Goal: Task Accomplishment & Management: Use online tool/utility

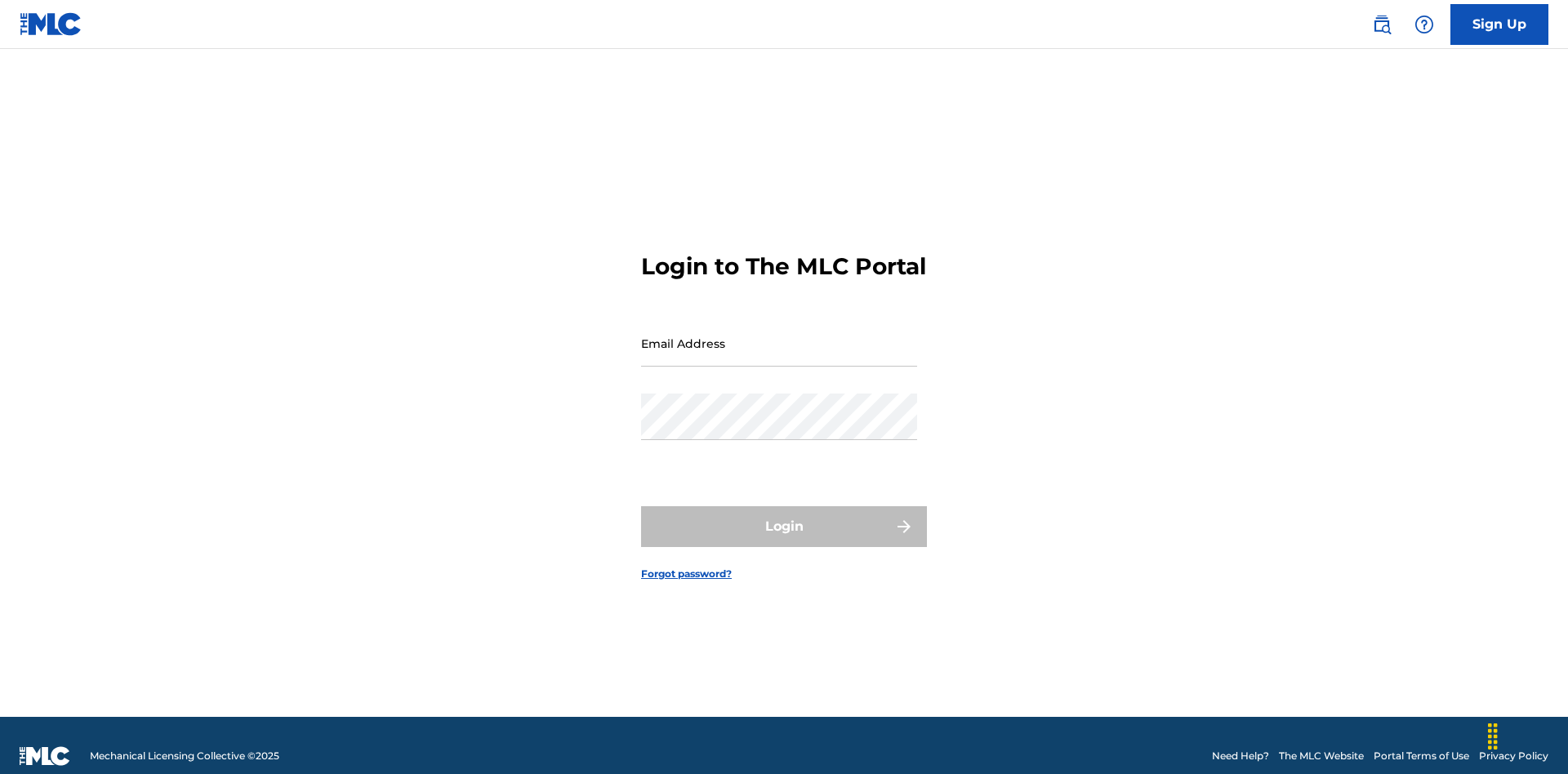
scroll to position [21, 0]
click at [779, 336] on input "Email Address" at bounding box center [778, 344] width 276 height 46
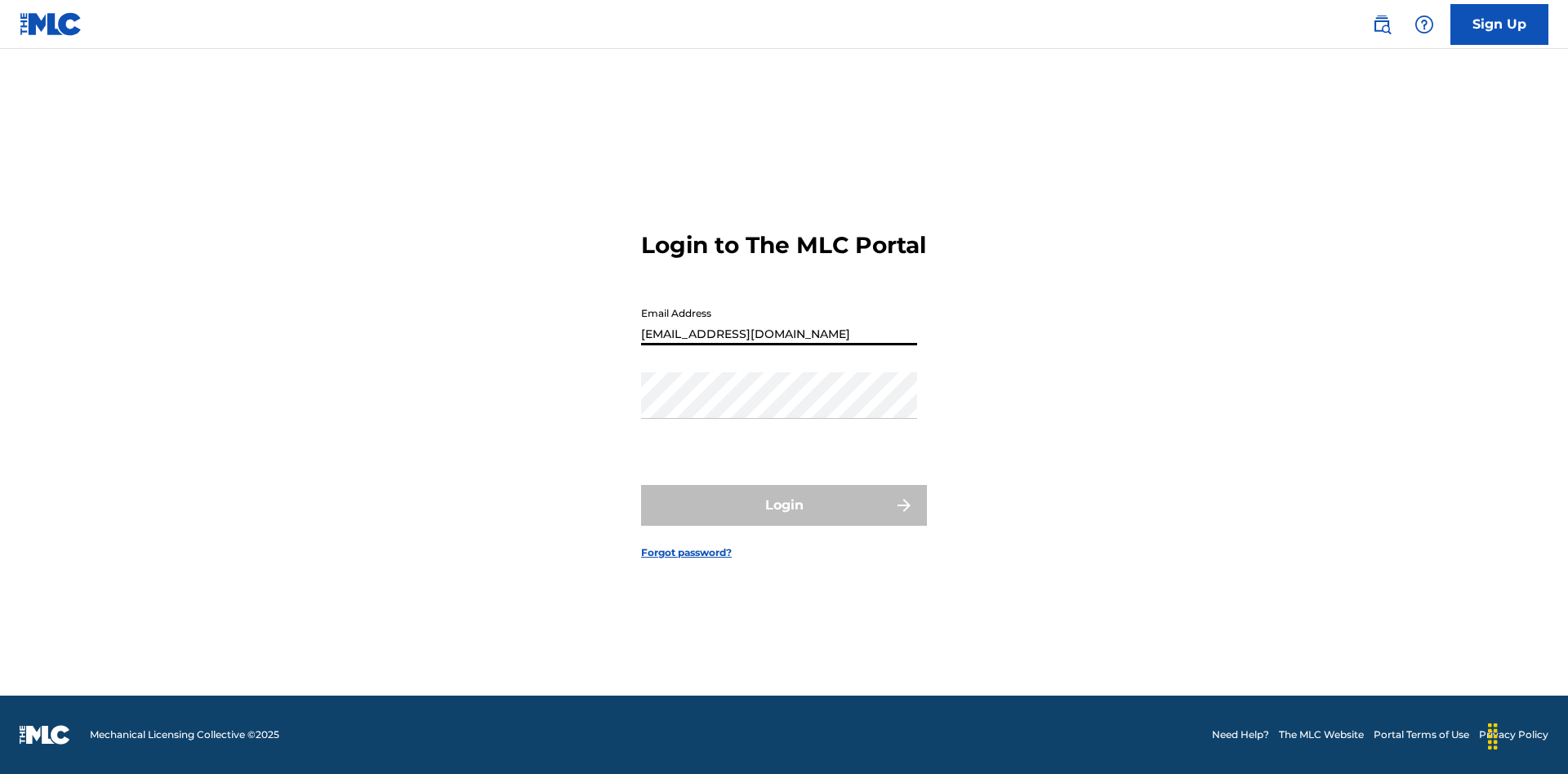
type input "[EMAIL_ADDRESS][DOMAIN_NAME]"
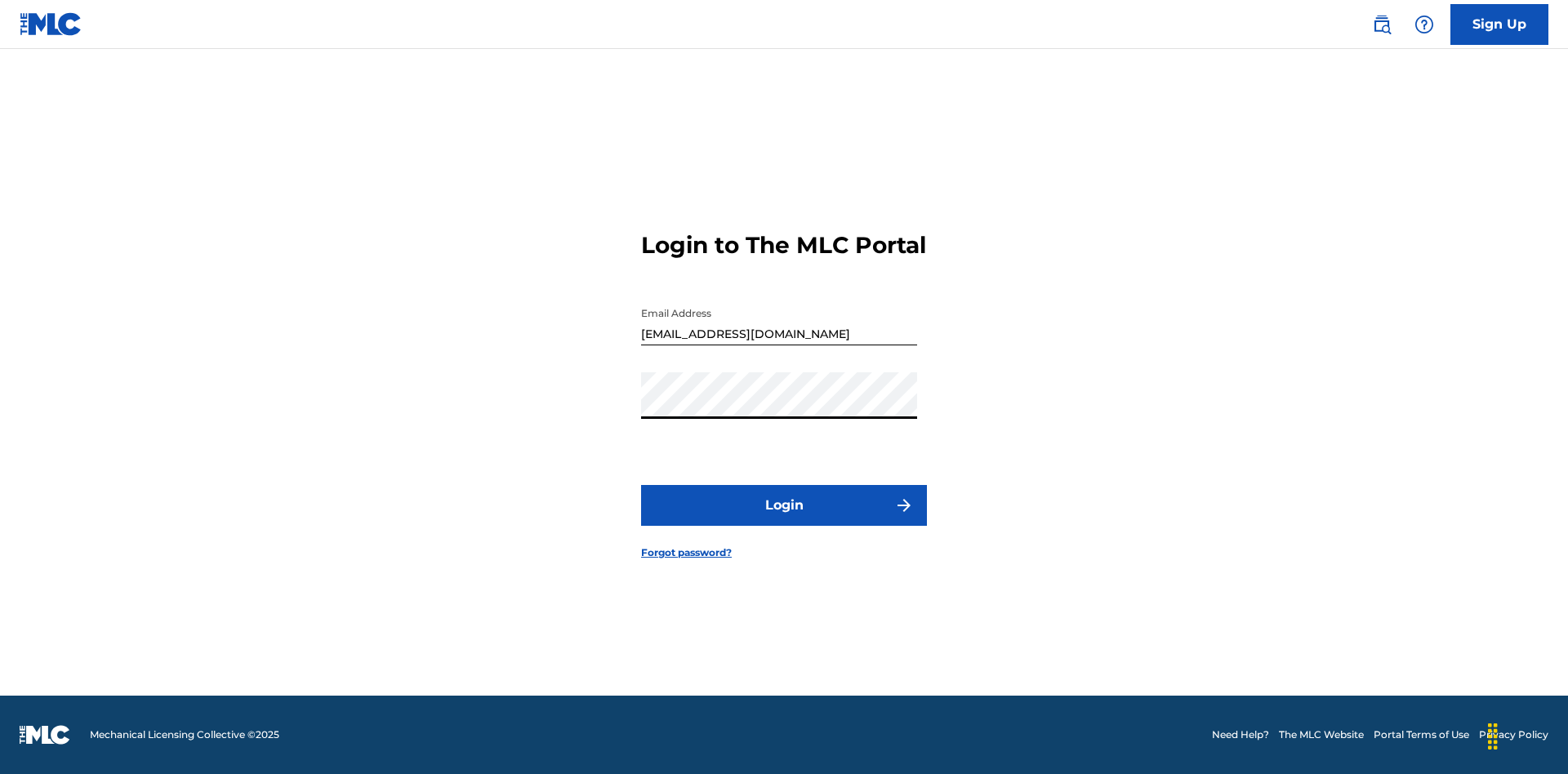
click at [784, 520] on button "Login" at bounding box center [784, 506] width 286 height 41
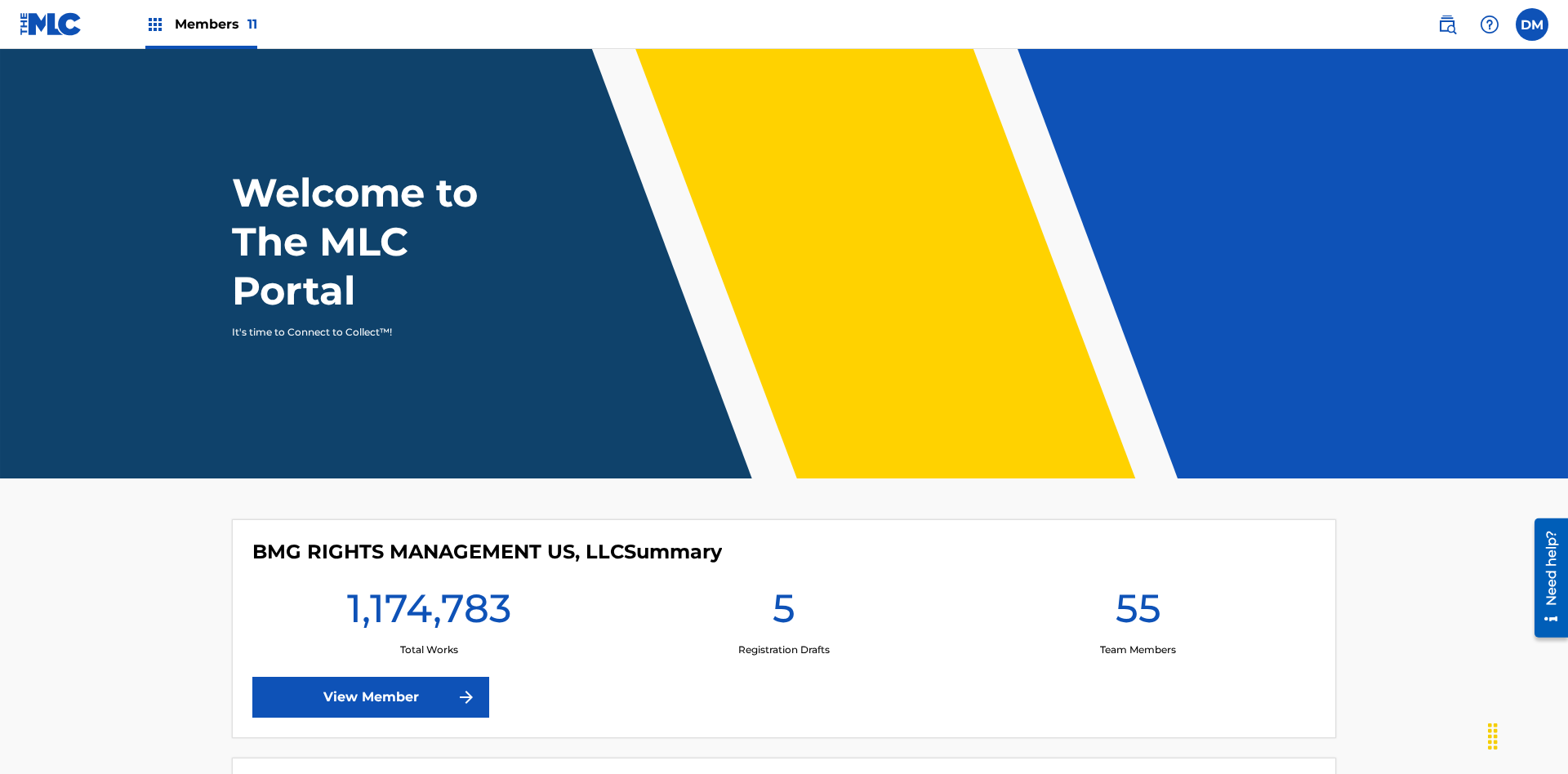
click at [201, 24] on span "Members 11" at bounding box center [216, 24] width 82 height 19
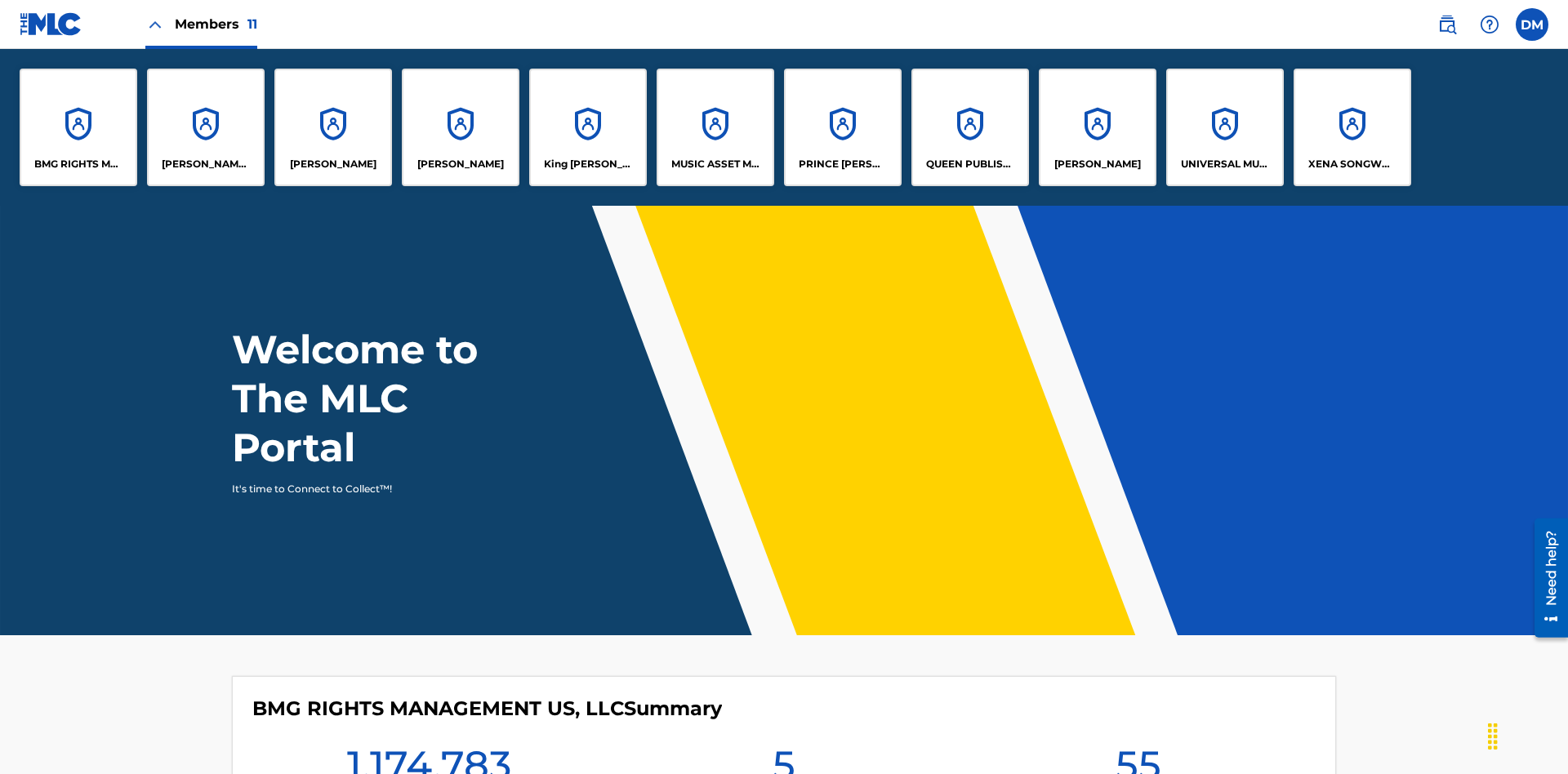
click at [78, 164] on p "BMG RIGHTS MANAGEMENT US, LLC" at bounding box center [79, 164] width 89 height 15
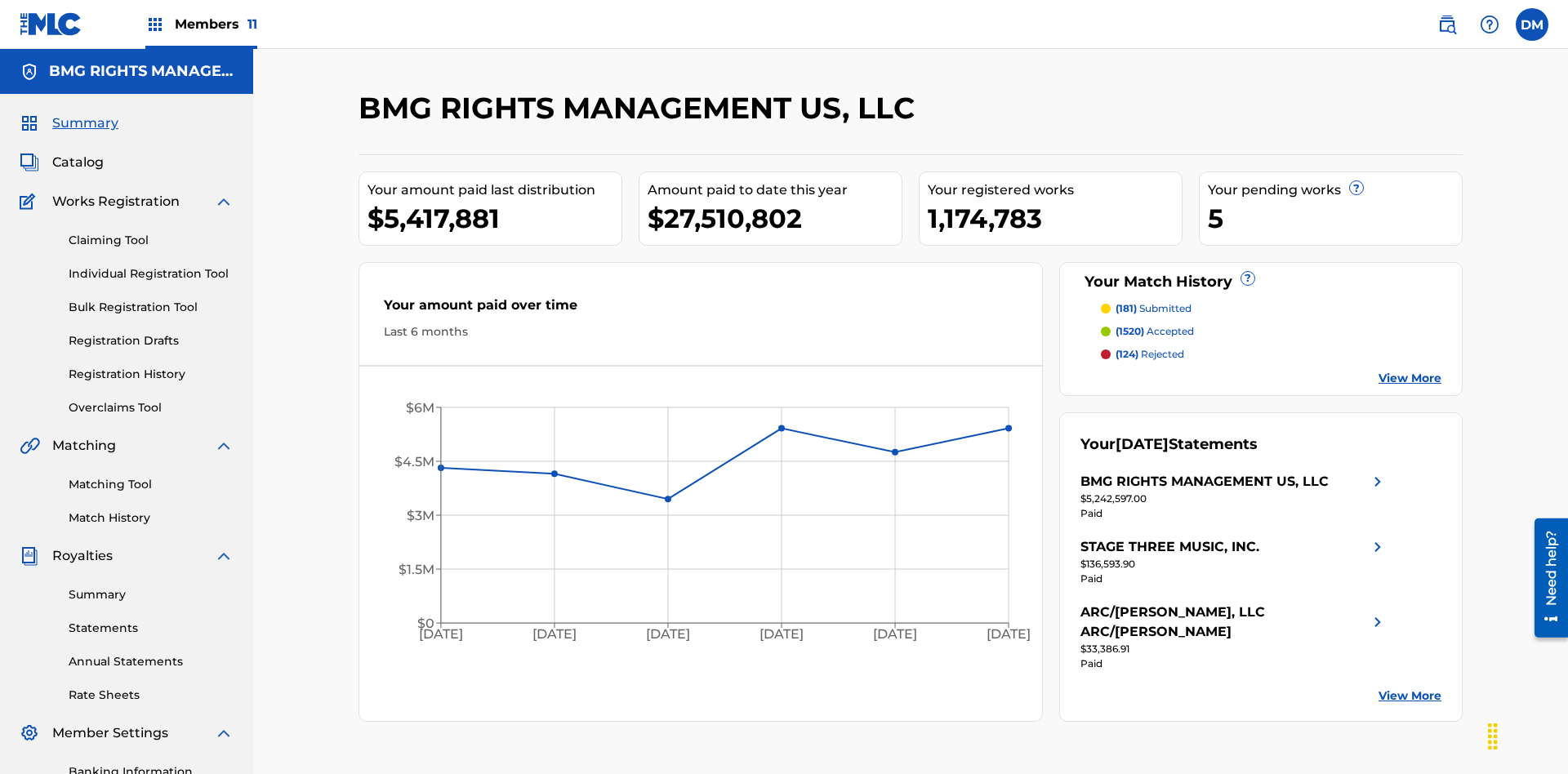
click at [151, 399] on link "Overclaims Tool" at bounding box center [151, 408] width 165 height 17
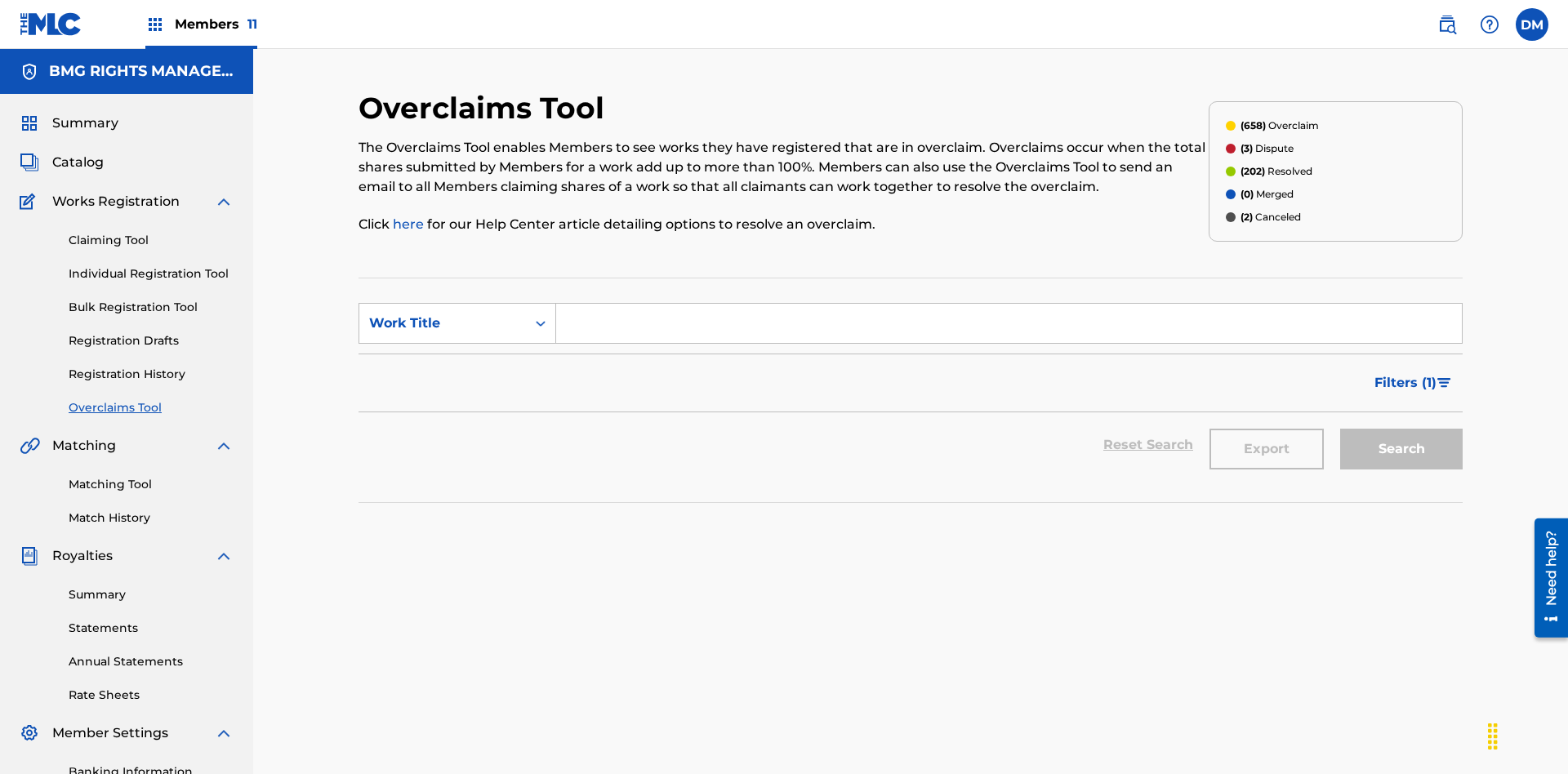
click at [1405, 373] on span "Filters ( 1 )" at bounding box center [1406, 382] width 62 height 20
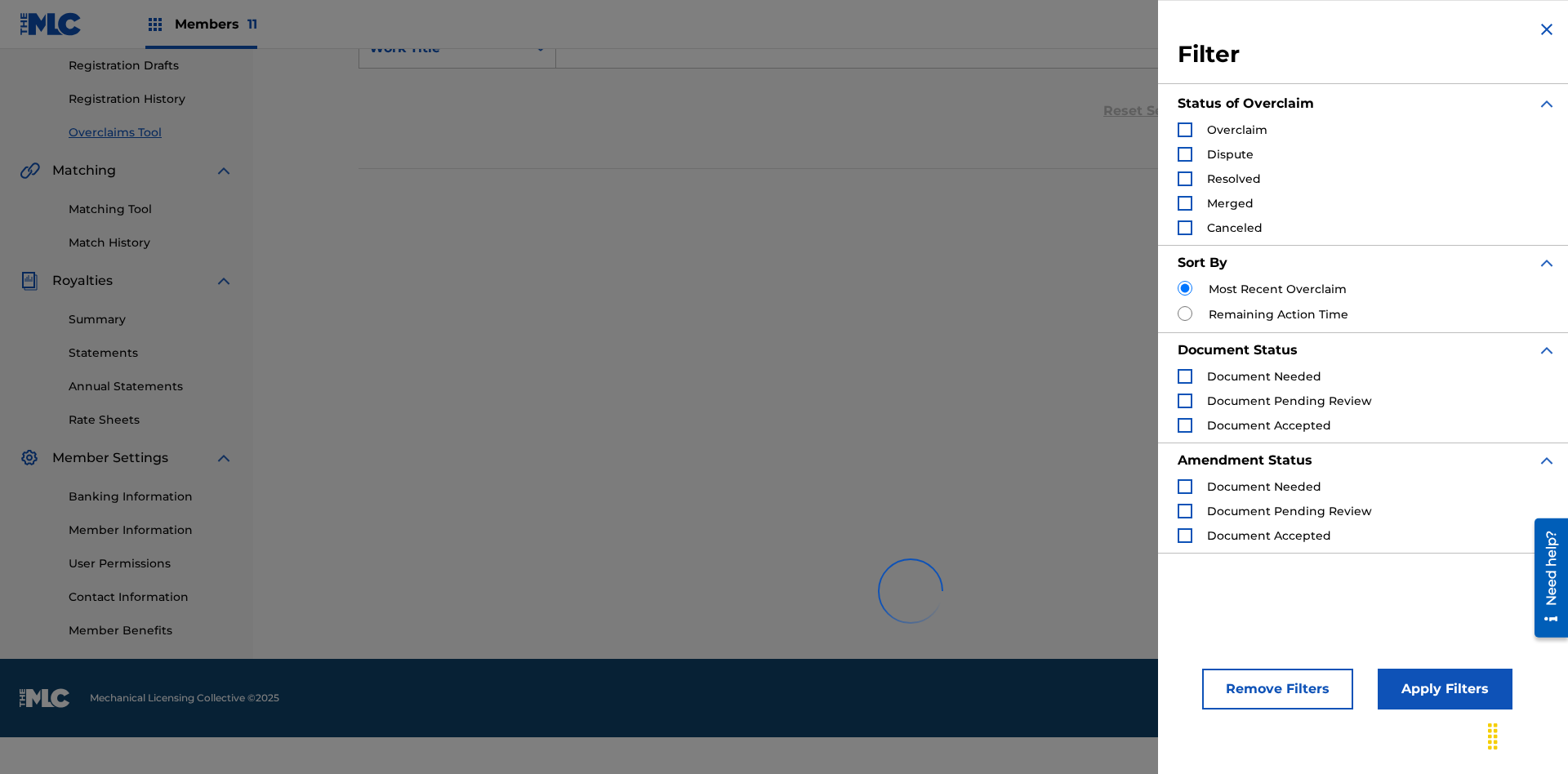
scroll to position [349, 0]
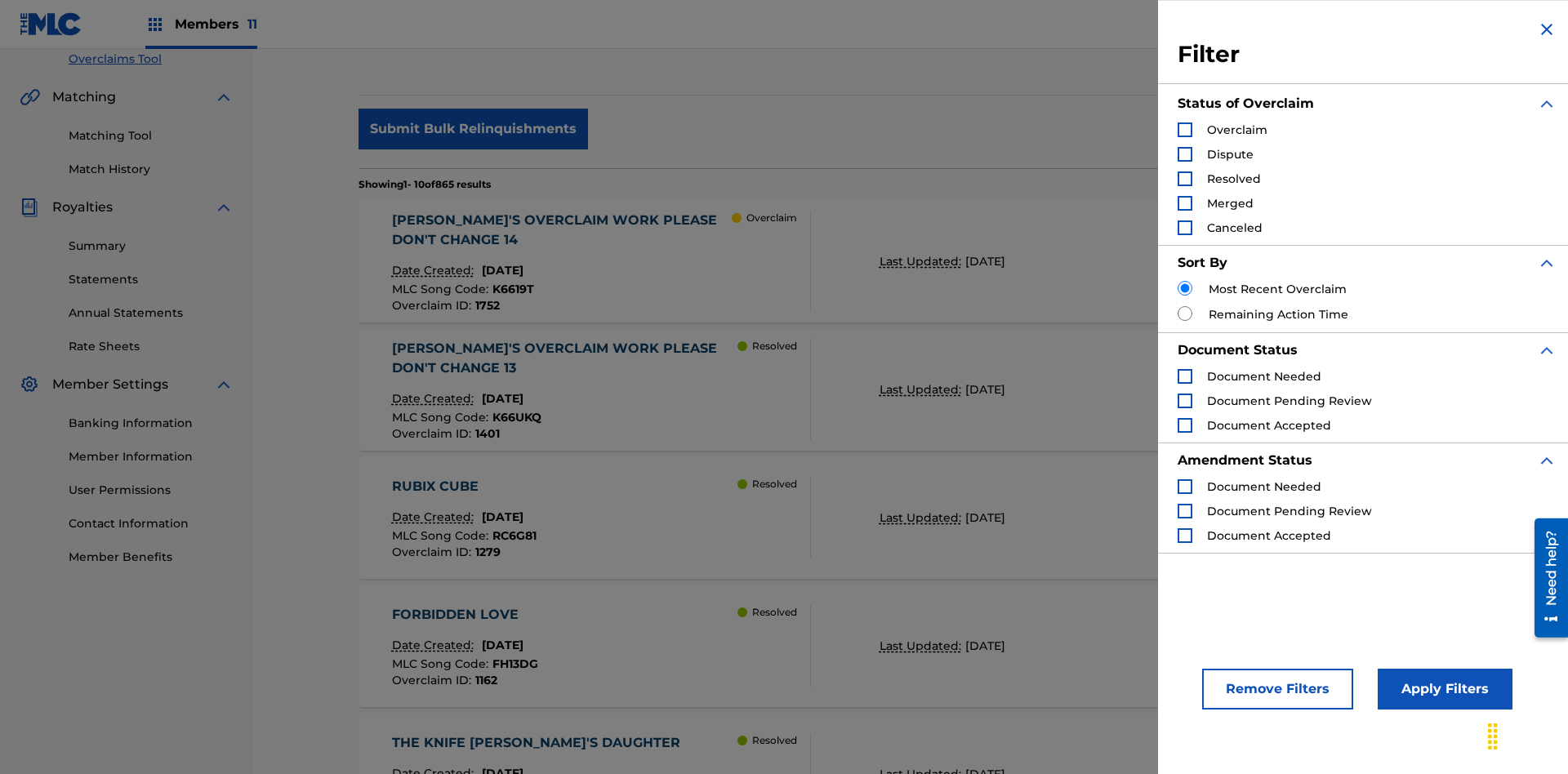
click at [1185, 179] on div "Search Form" at bounding box center [1185, 179] width 15 height 15
click at [1443, 689] on button "Apply Filters" at bounding box center [1445, 690] width 135 height 41
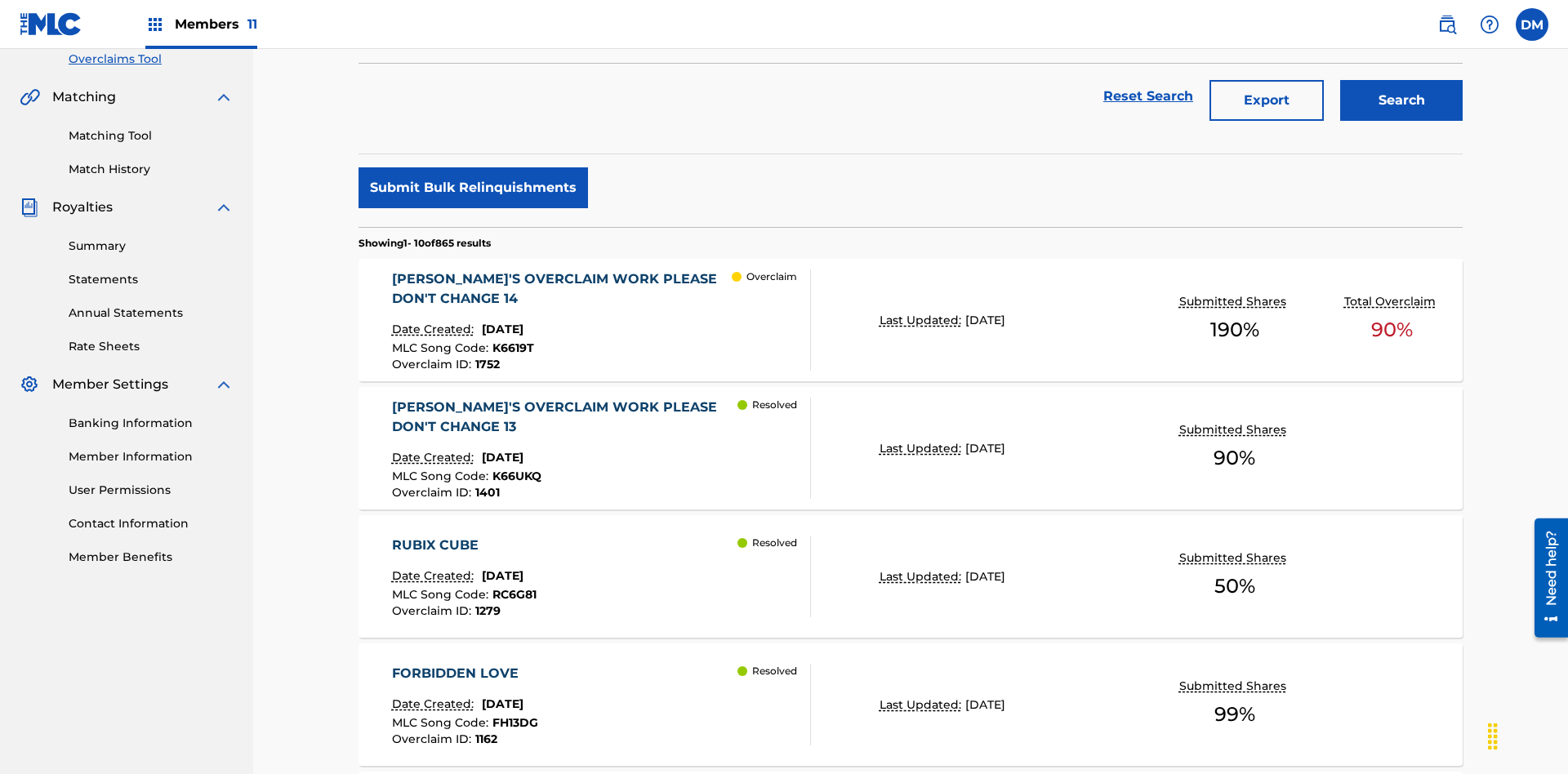
scroll to position [573, 0]
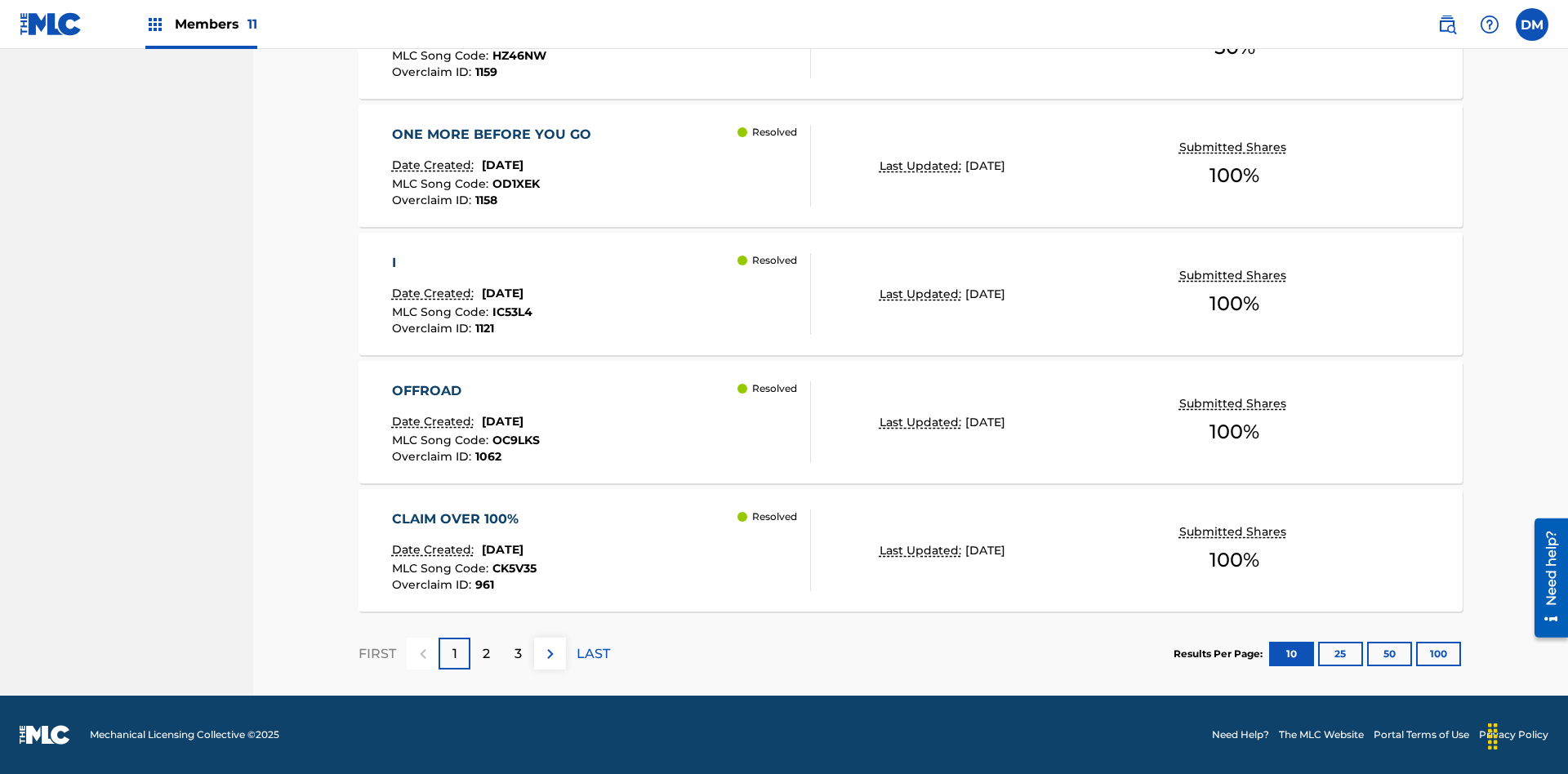
click at [1416, 653] on button "100" at bounding box center [1438, 654] width 45 height 25
